Goal: Find specific page/section: Find specific page/section

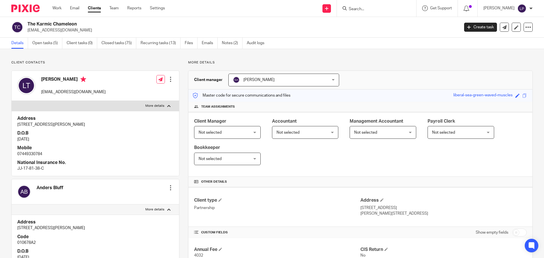
click at [375, 12] on div at bounding box center [376, 8] width 79 height 17
click at [374, 11] on div at bounding box center [376, 8] width 79 height 17
click at [373, 9] on input "Search" at bounding box center [373, 9] width 51 height 5
click at [382, 10] on input "Search" at bounding box center [373, 9] width 51 height 5
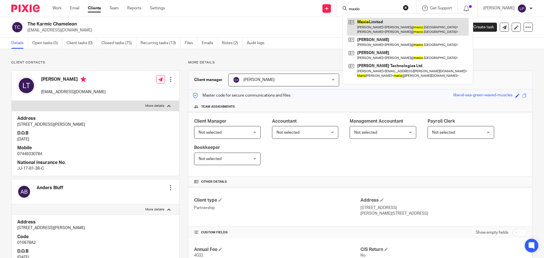
type input "maxio"
click at [386, 25] on link at bounding box center [408, 27] width 122 height 18
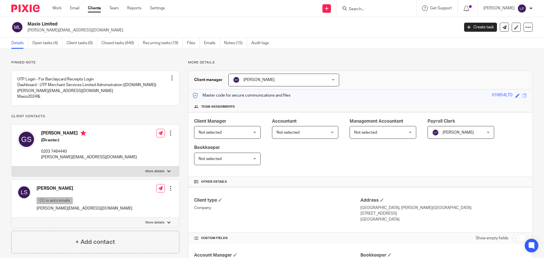
click at [206, 46] on link "Emails" at bounding box center [212, 43] width 16 height 11
